Goal: Check status: Check status

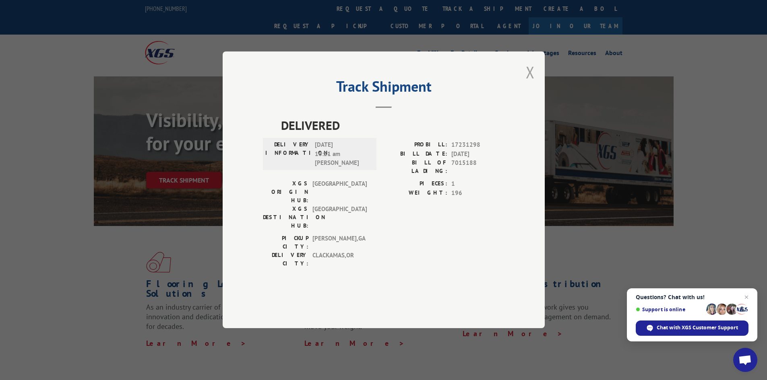
click at [531, 83] on button "Close modal" at bounding box center [530, 72] width 9 height 21
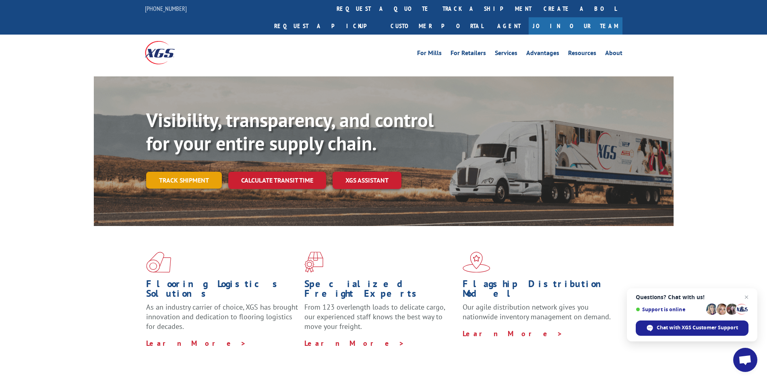
click at [174, 172] on link "Track shipment" at bounding box center [184, 180] width 76 height 17
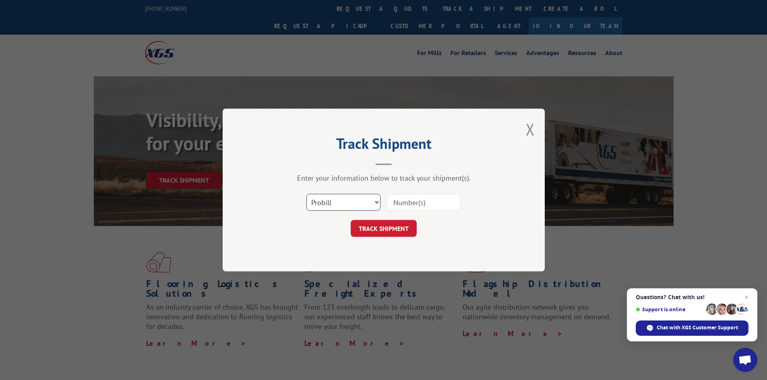
drag, startPoint x: 360, startPoint y: 200, endPoint x: 353, endPoint y: 209, distance: 11.8
click at [360, 200] on select "Select category... Probill BOL PO" at bounding box center [343, 202] width 74 height 17
select select "bol"
click at [306, 194] on select "Select category... Probill BOL PO" at bounding box center [343, 202] width 74 height 17
click at [407, 208] on input at bounding box center [424, 202] width 74 height 17
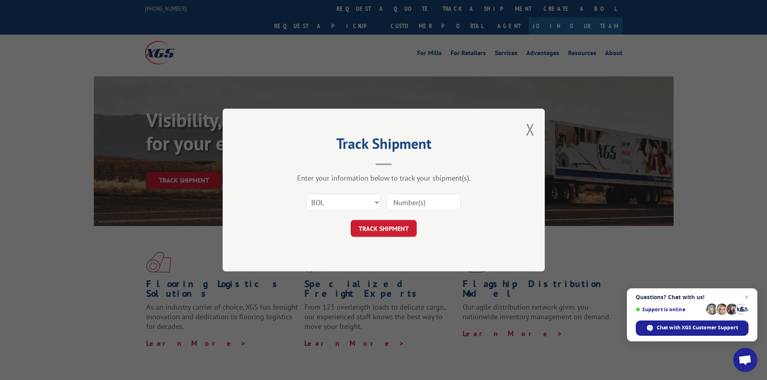
paste input "5513760"
type input "5513760"
click at [389, 228] on button "TRACK SHIPMENT" at bounding box center [384, 228] width 66 height 17
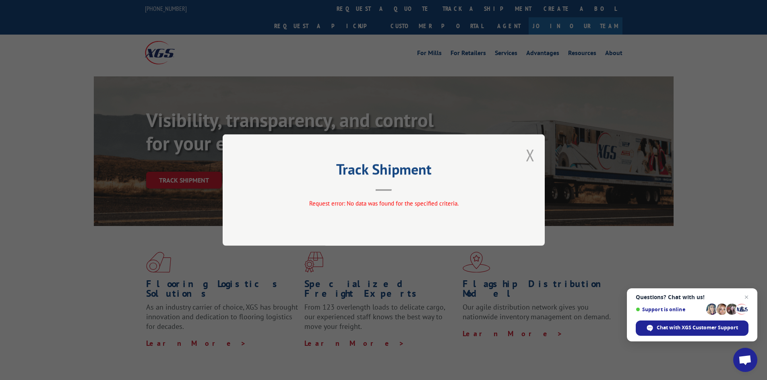
click at [529, 155] on button "Close modal" at bounding box center [530, 155] width 9 height 21
